Goal: Entertainment & Leisure: Browse casually

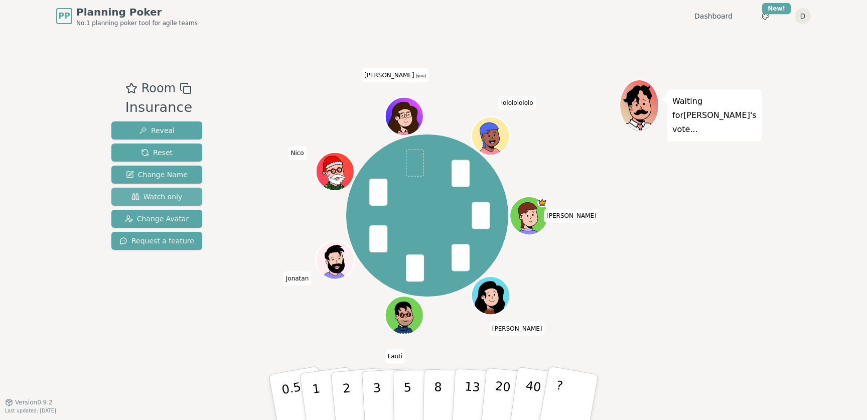
click at [180, 193] on button "Watch only" at bounding box center [156, 197] width 91 height 18
